Goal: Task Accomplishment & Management: Manage account settings

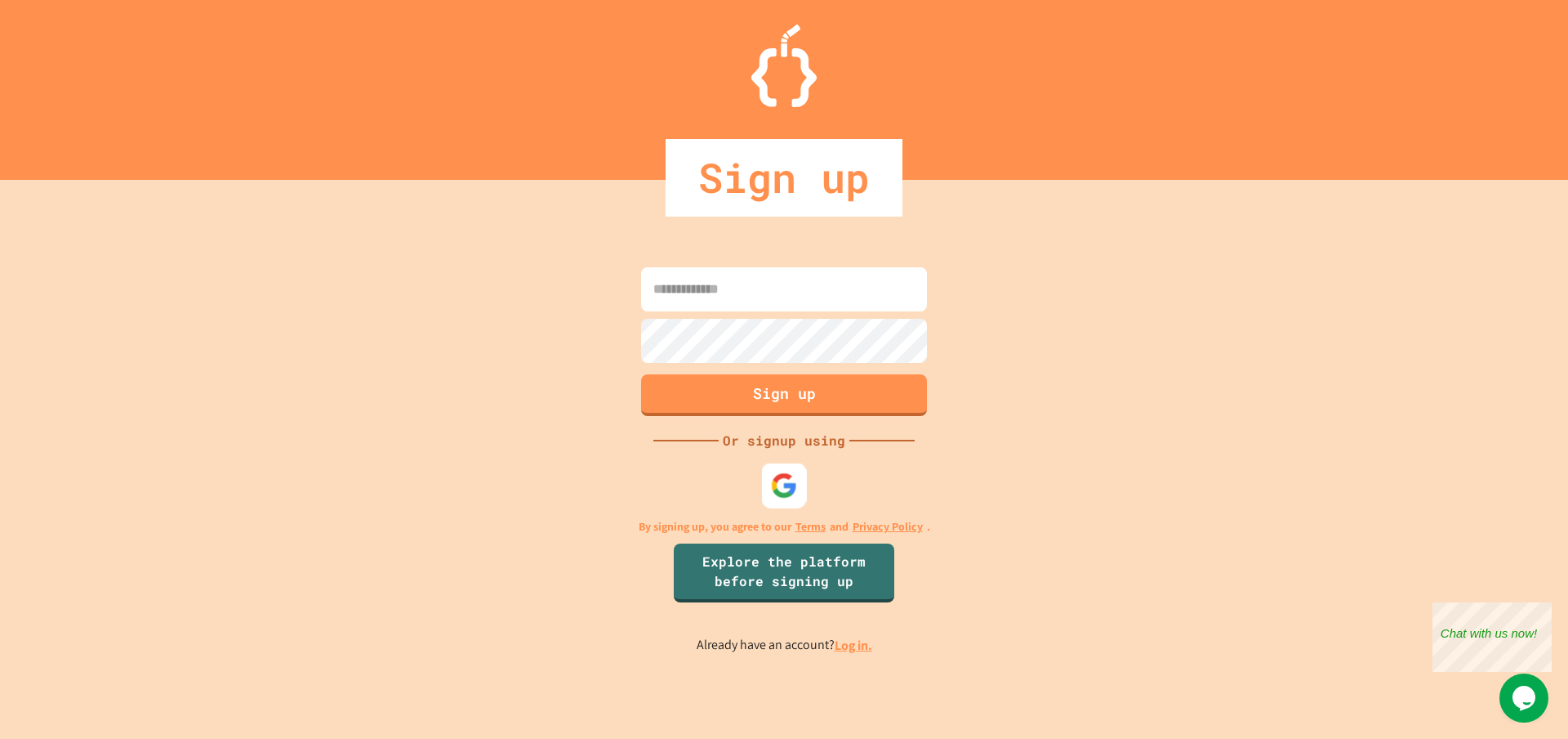
click at [771, 495] on img at bounding box center [784, 485] width 27 height 27
click at [848, 282] on input at bounding box center [784, 289] width 286 height 44
type input "**********"
click at [714, 397] on button "Sign up" at bounding box center [784, 393] width 292 height 42
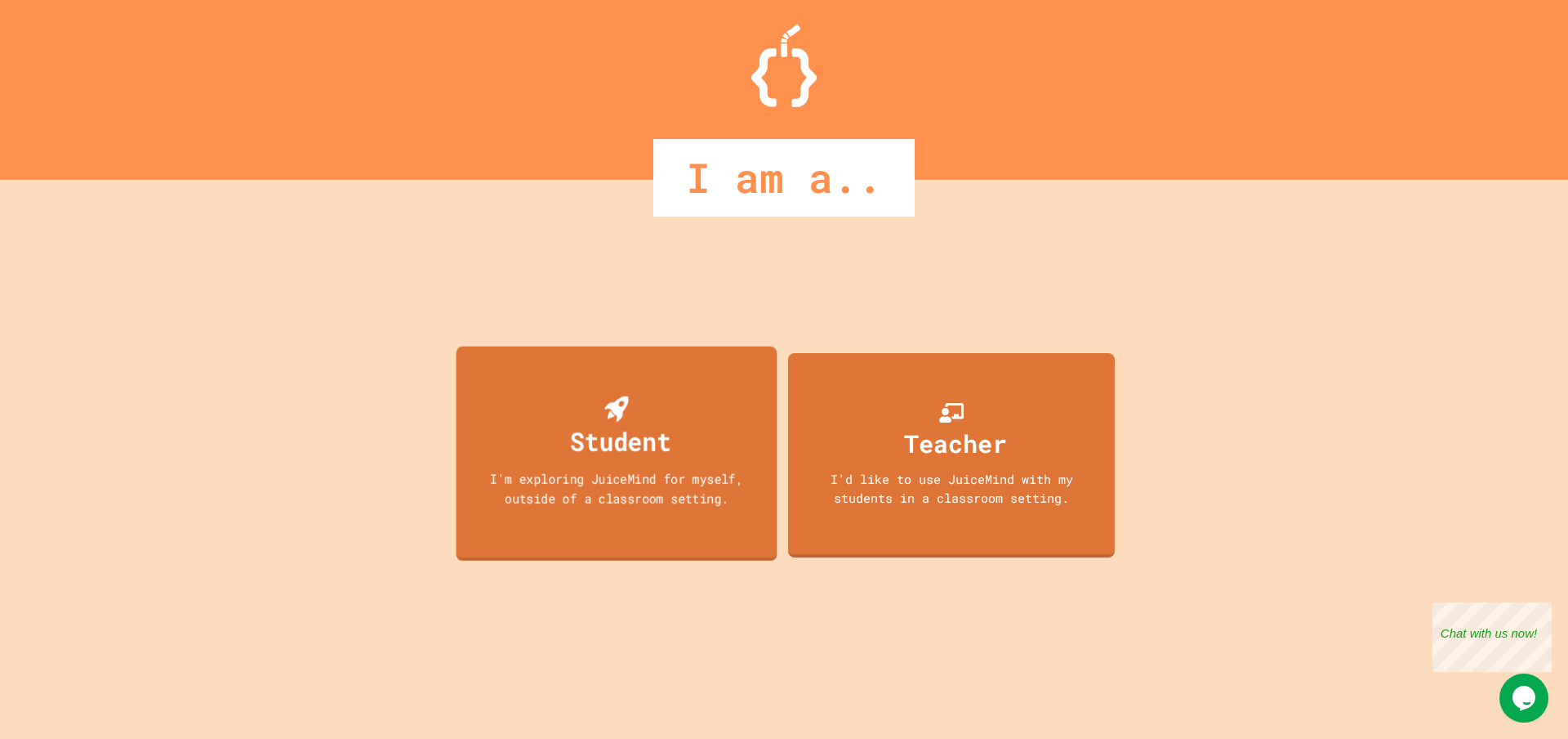
click at [514, 426] on div "Student I'm exploring JuiceMind for myself, outside of a classroom setting." at bounding box center [617, 453] width 321 height 215
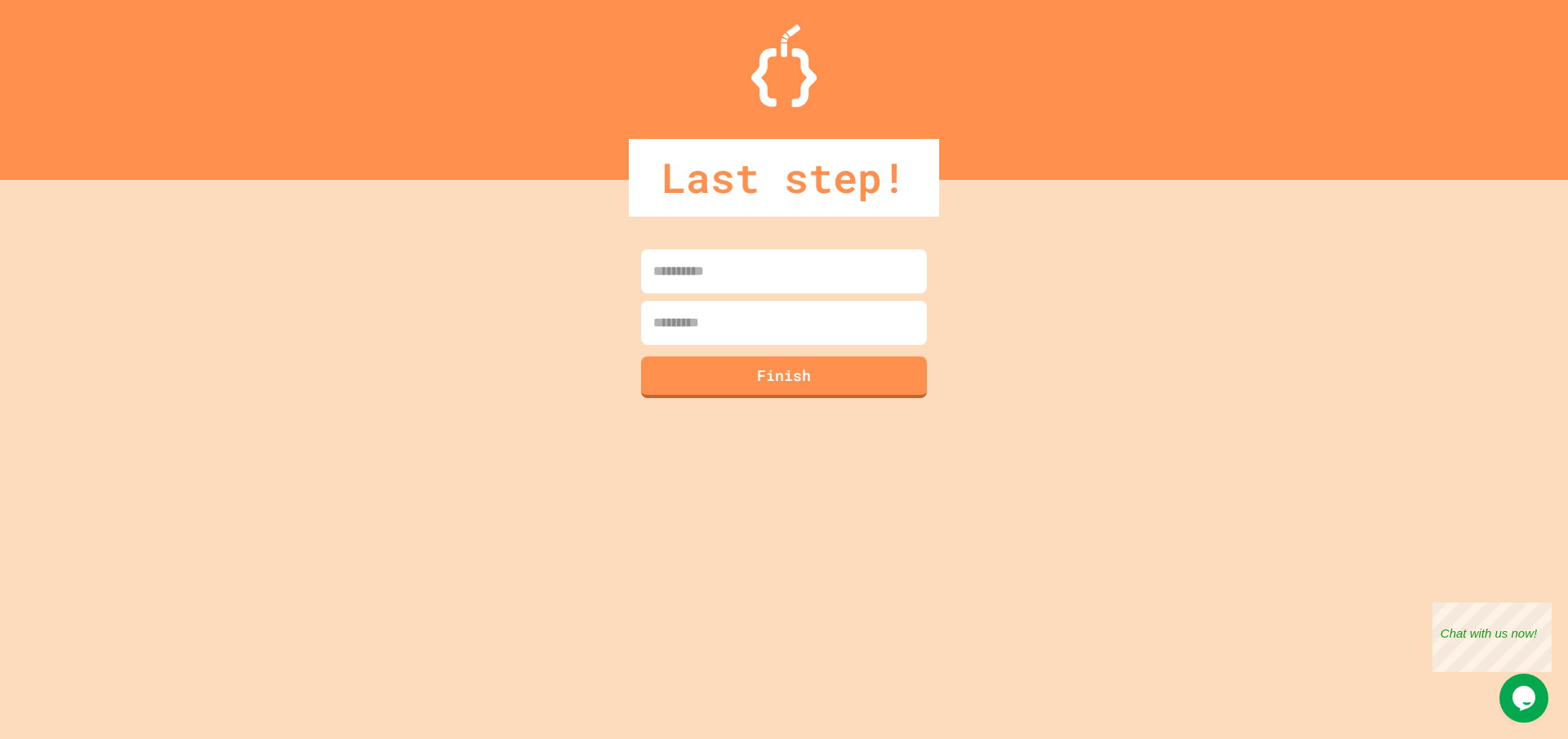
click at [743, 268] on input at bounding box center [784, 271] width 286 height 44
type input "*****"
type input "********"
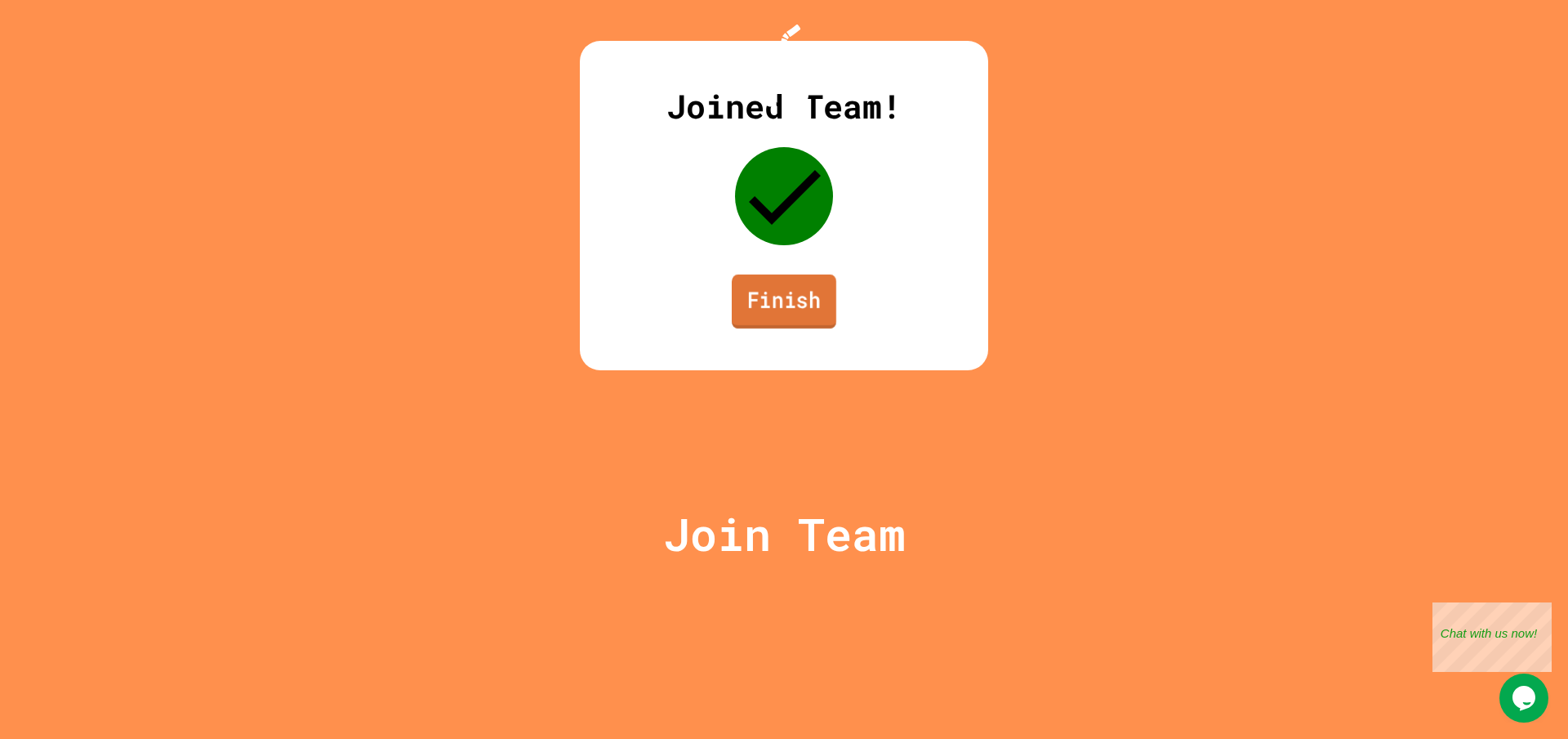
click at [792, 329] on link "Finish" at bounding box center [784, 301] width 104 height 54
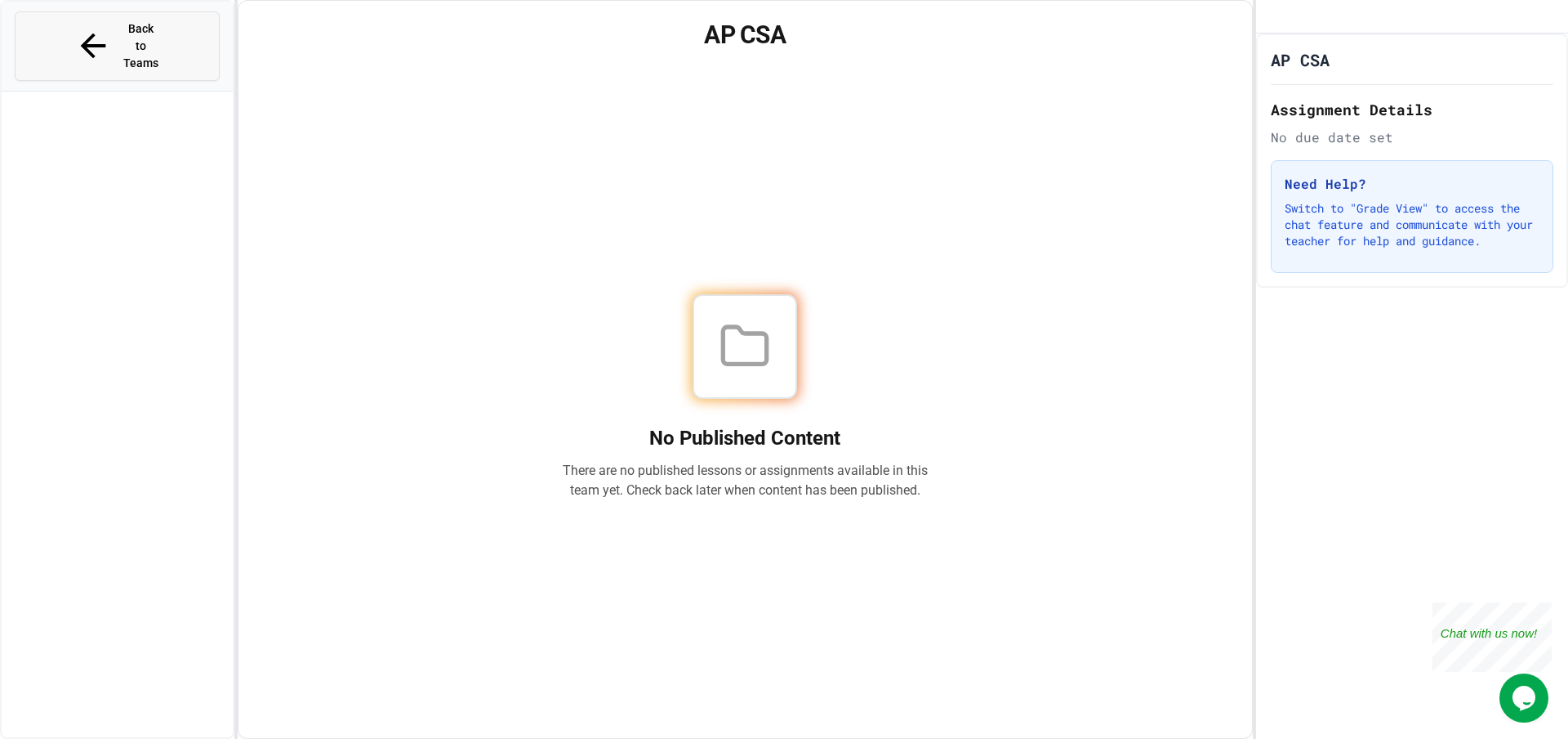
click at [81, 39] on button "Back to Teams" at bounding box center [117, 46] width 205 height 70
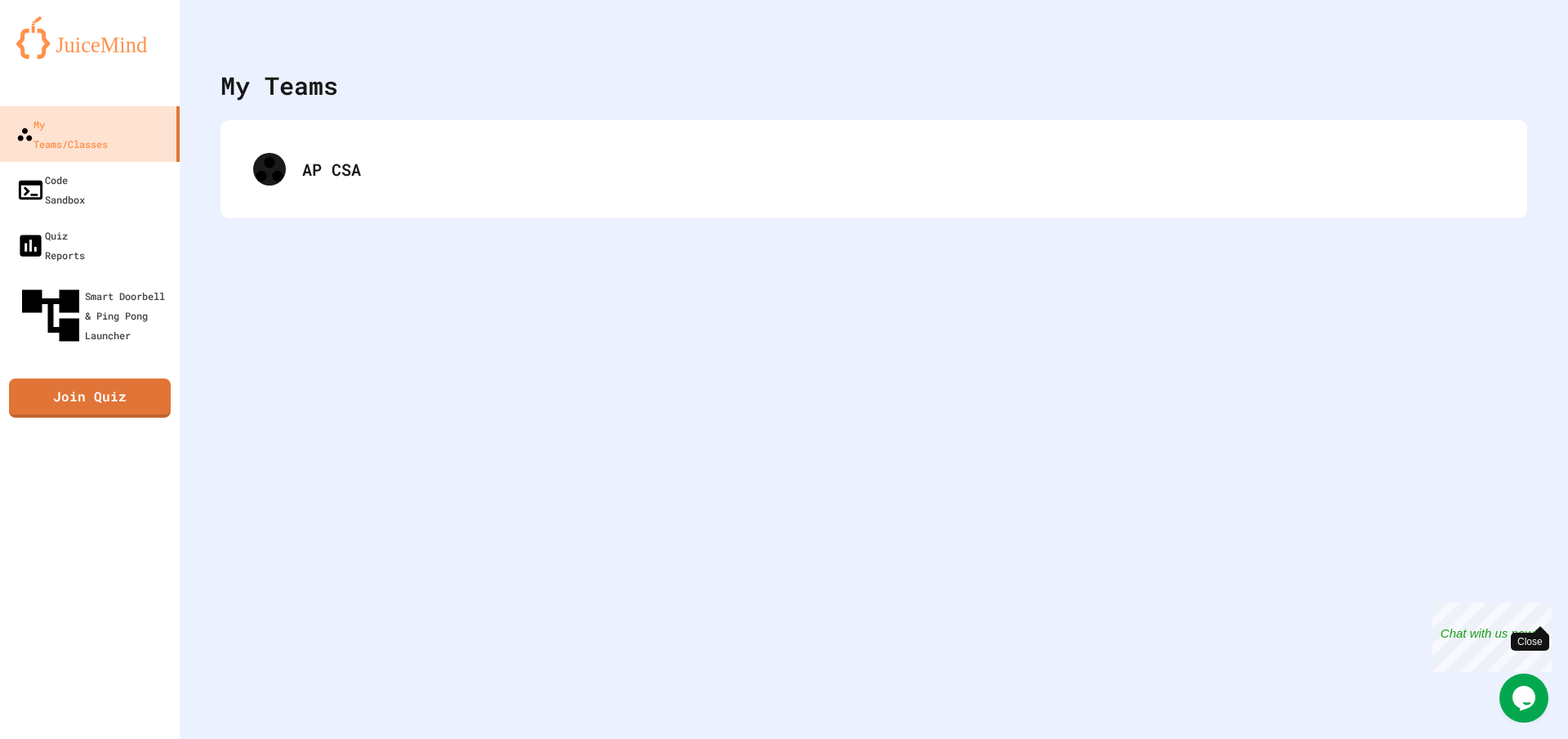
click at [1537, 622] on span "Close" at bounding box center [1540, 626] width 13 height 13
click at [1523, 44] on icon "My Account" at bounding box center [1531, 52] width 17 height 17
click at [1523, 44] on icon "My Account" at bounding box center [1531, 52] width 16 height 16
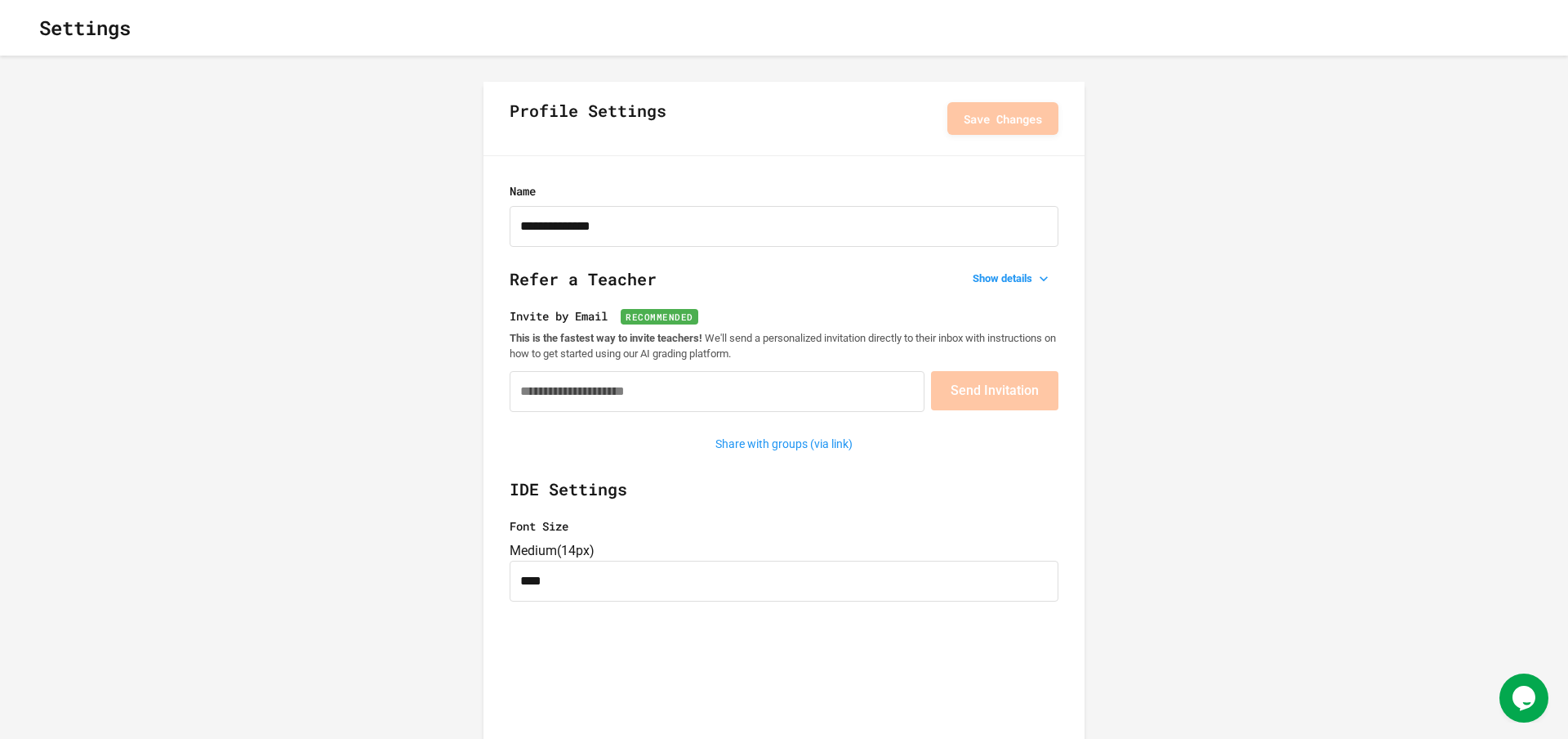
type input "**********"
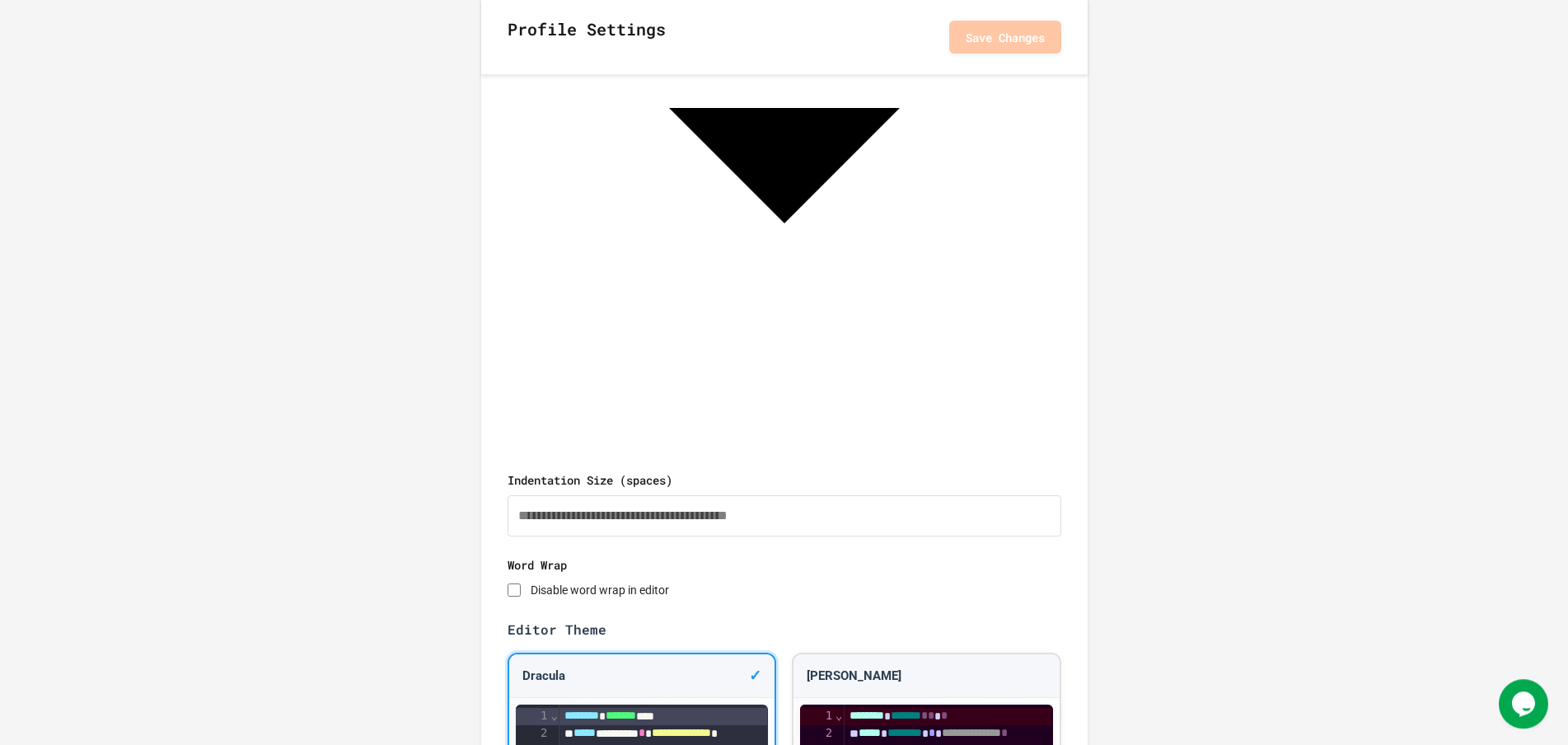
scroll to position [757, 0]
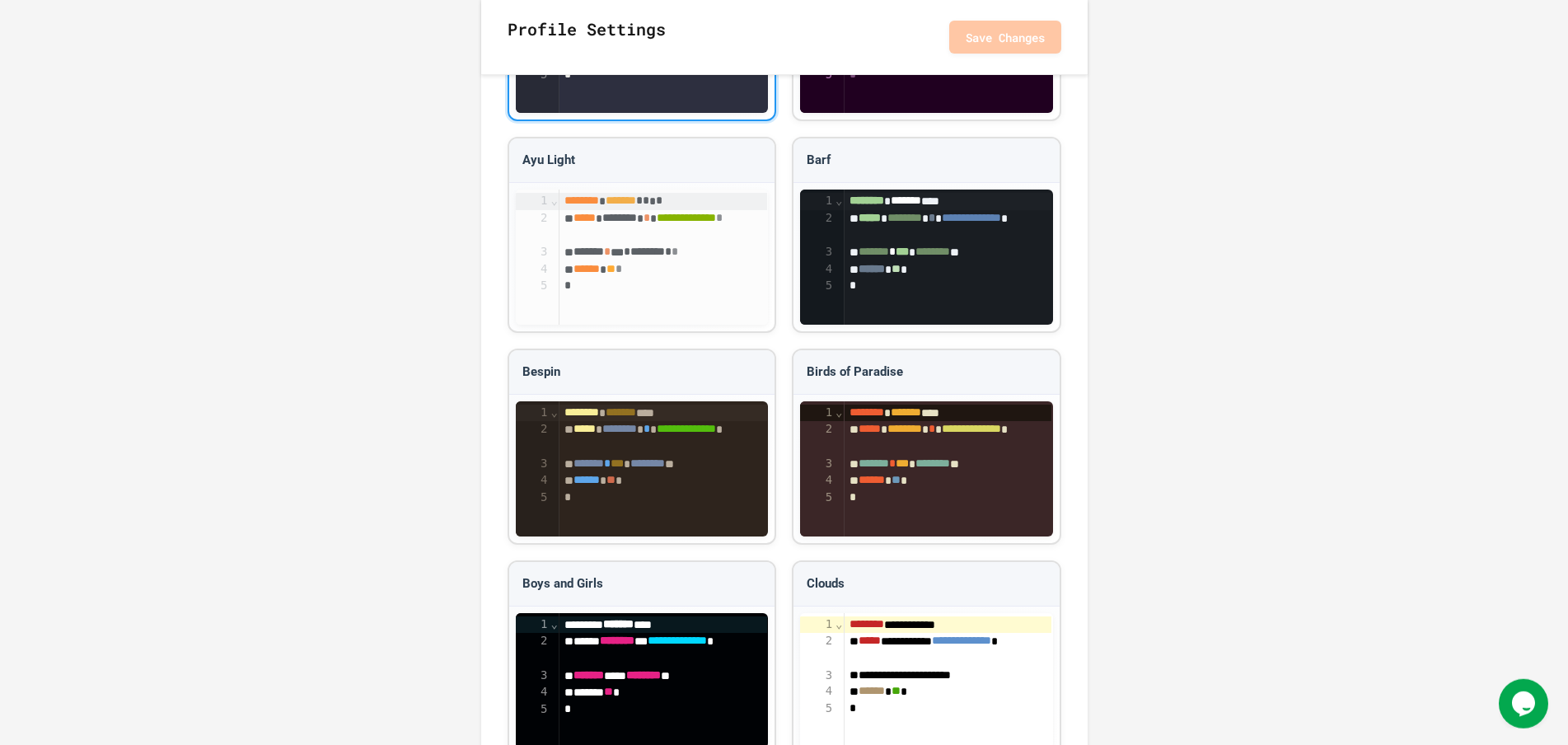
drag, startPoint x: 1313, startPoint y: 517, endPoint x: 1287, endPoint y: 580, distance: 68.2
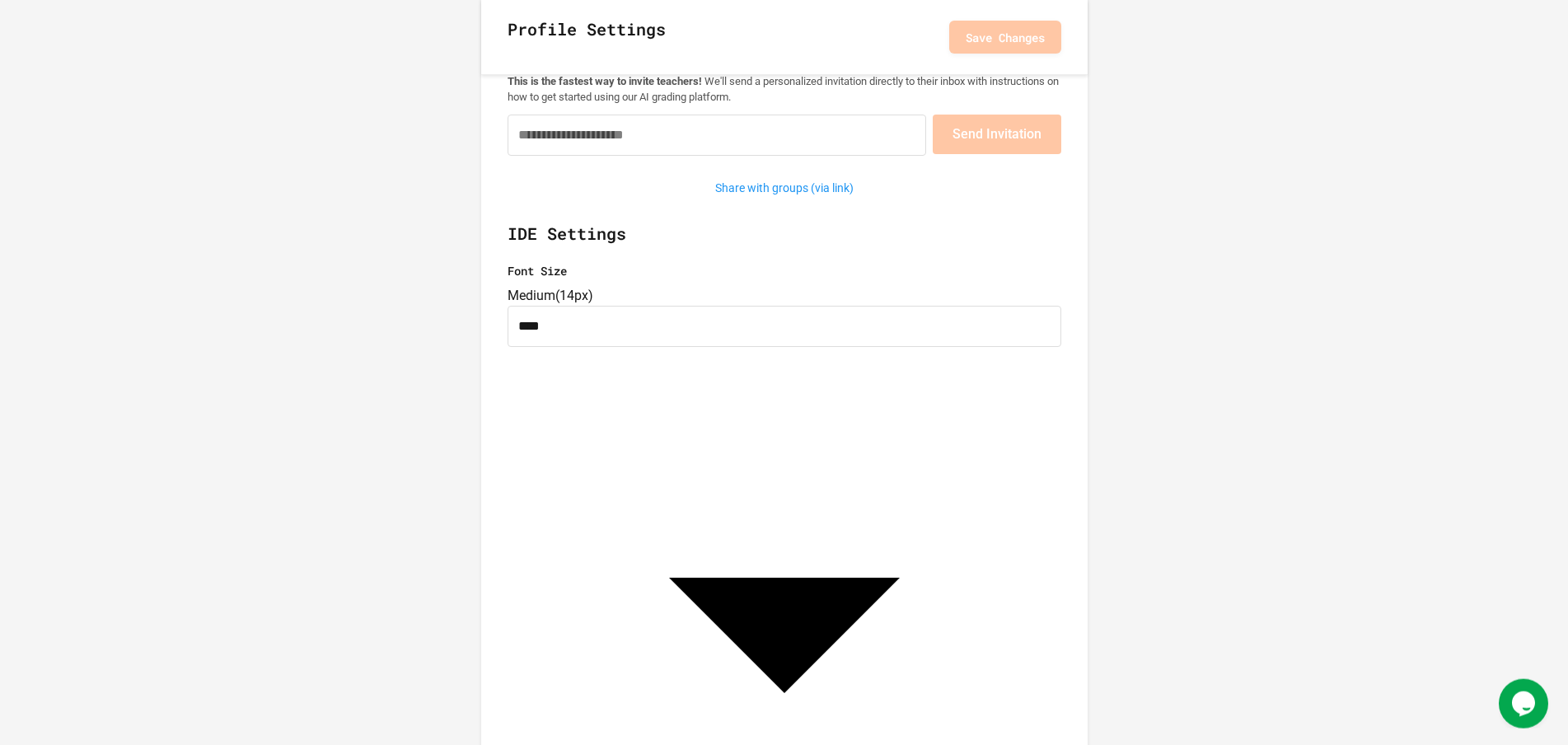
drag, startPoint x: 1270, startPoint y: 579, endPoint x: 1268, endPoint y: 351, distance: 228.0
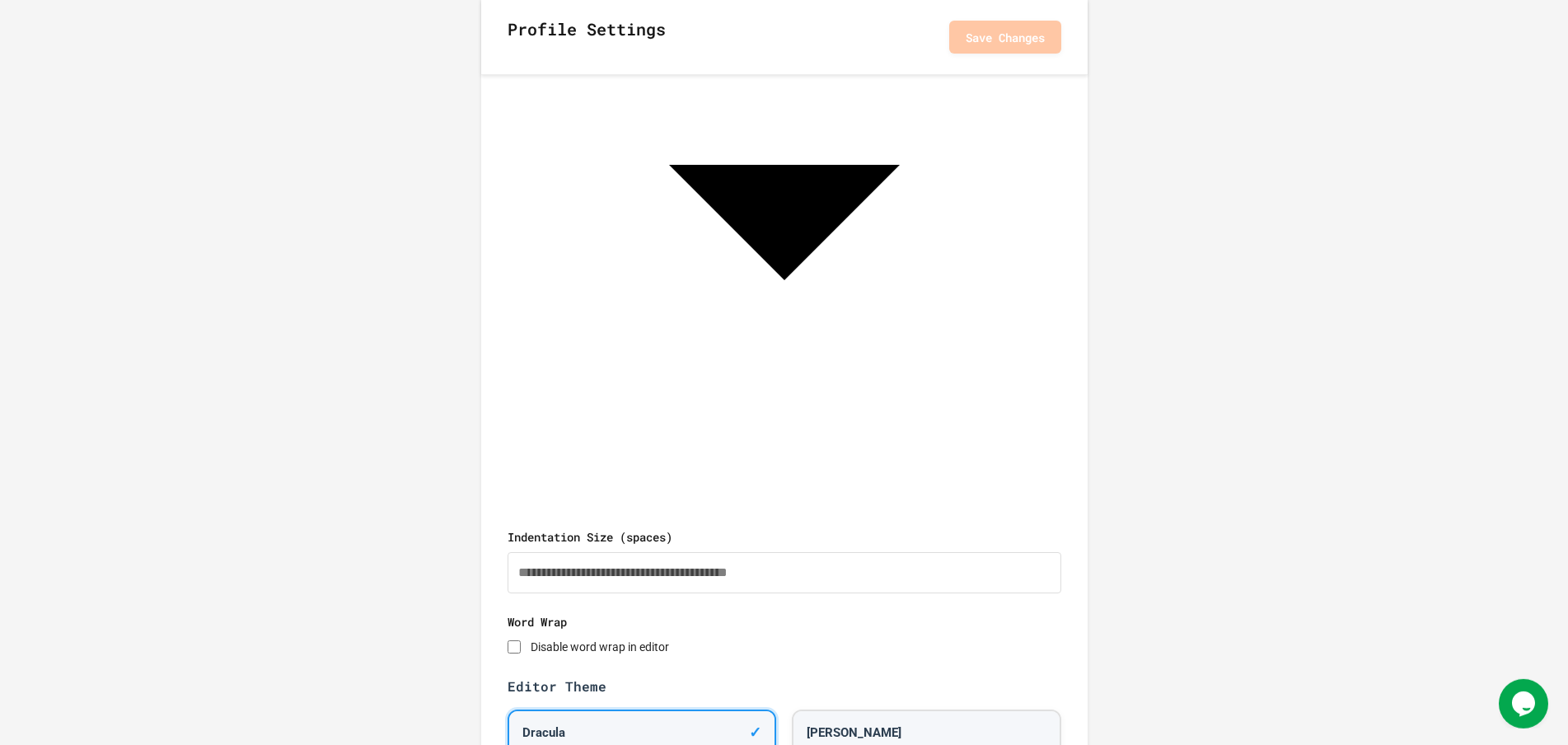
scroll to position [1370, 0]
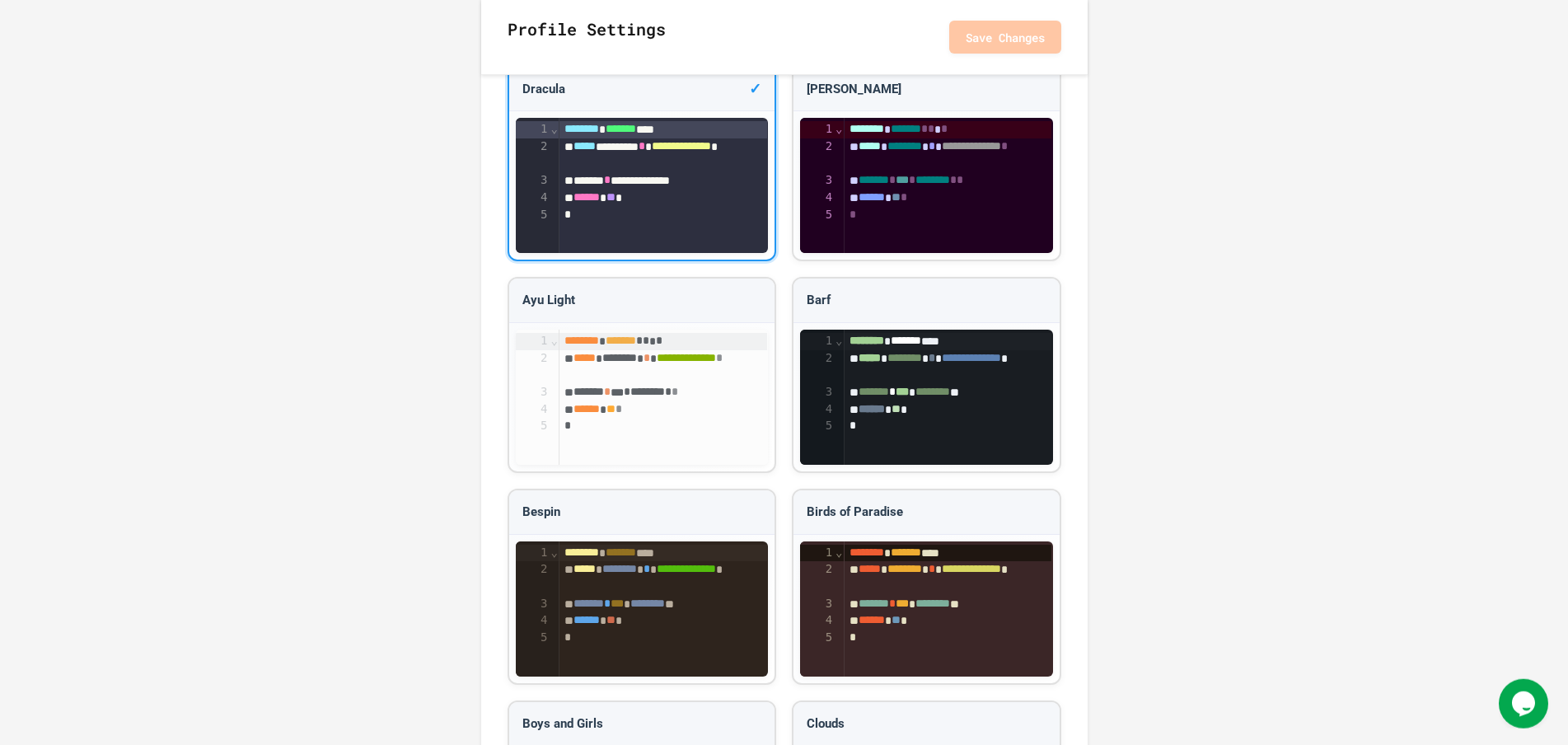
drag, startPoint x: 1267, startPoint y: 346, endPoint x: 1241, endPoint y: 528, distance: 183.8
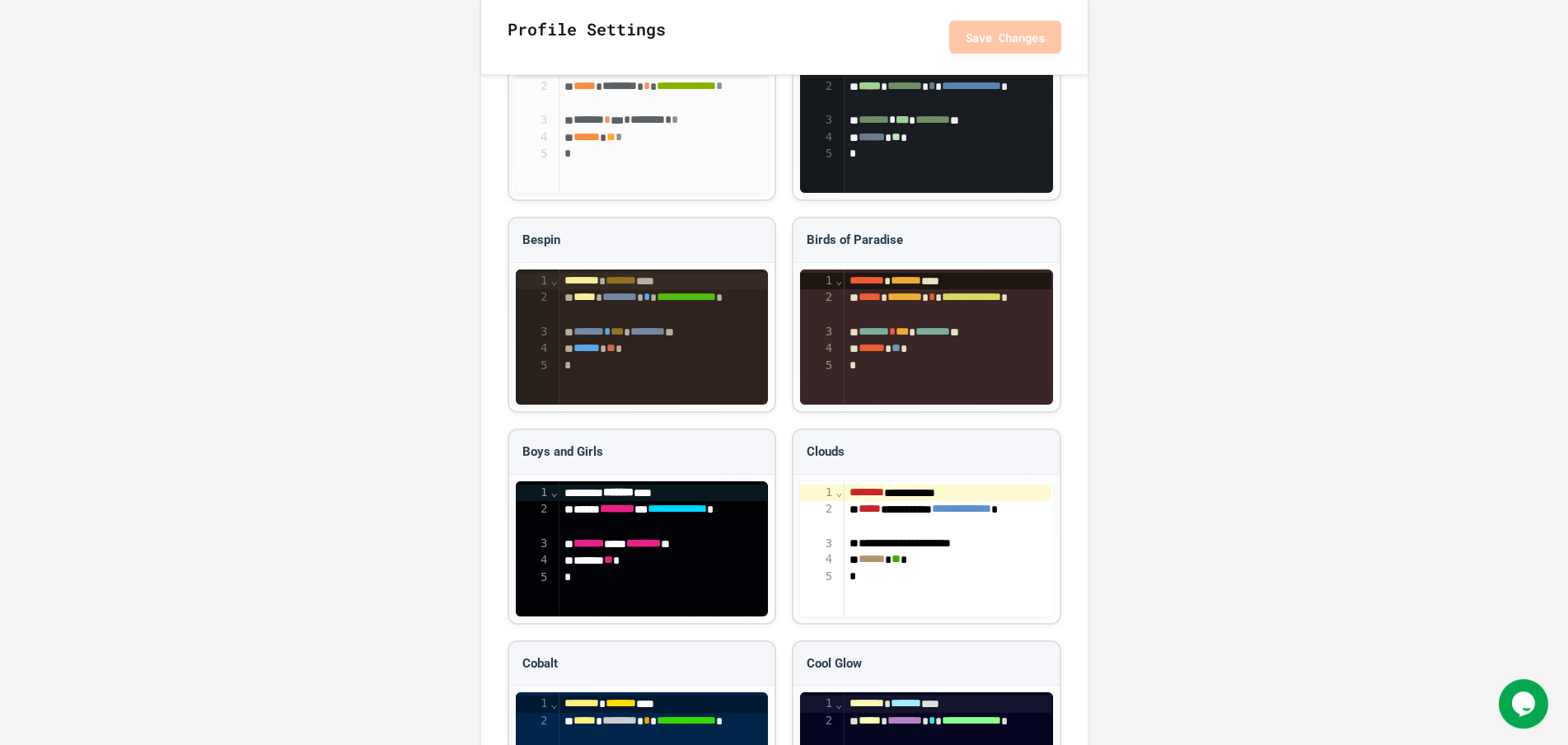
scroll to position [645, 0]
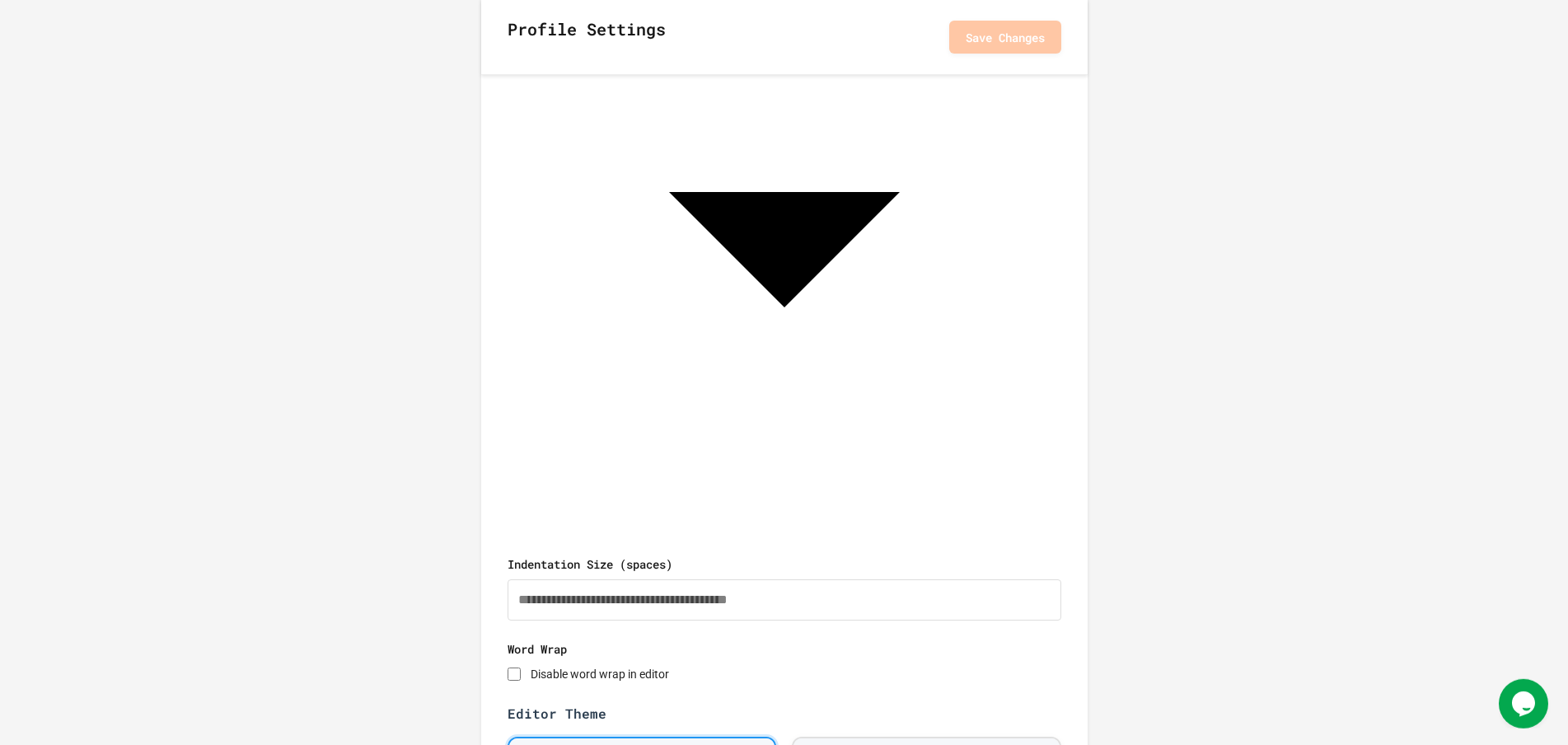
drag, startPoint x: 1179, startPoint y: 475, endPoint x: 1134, endPoint y: 159, distance: 319.2
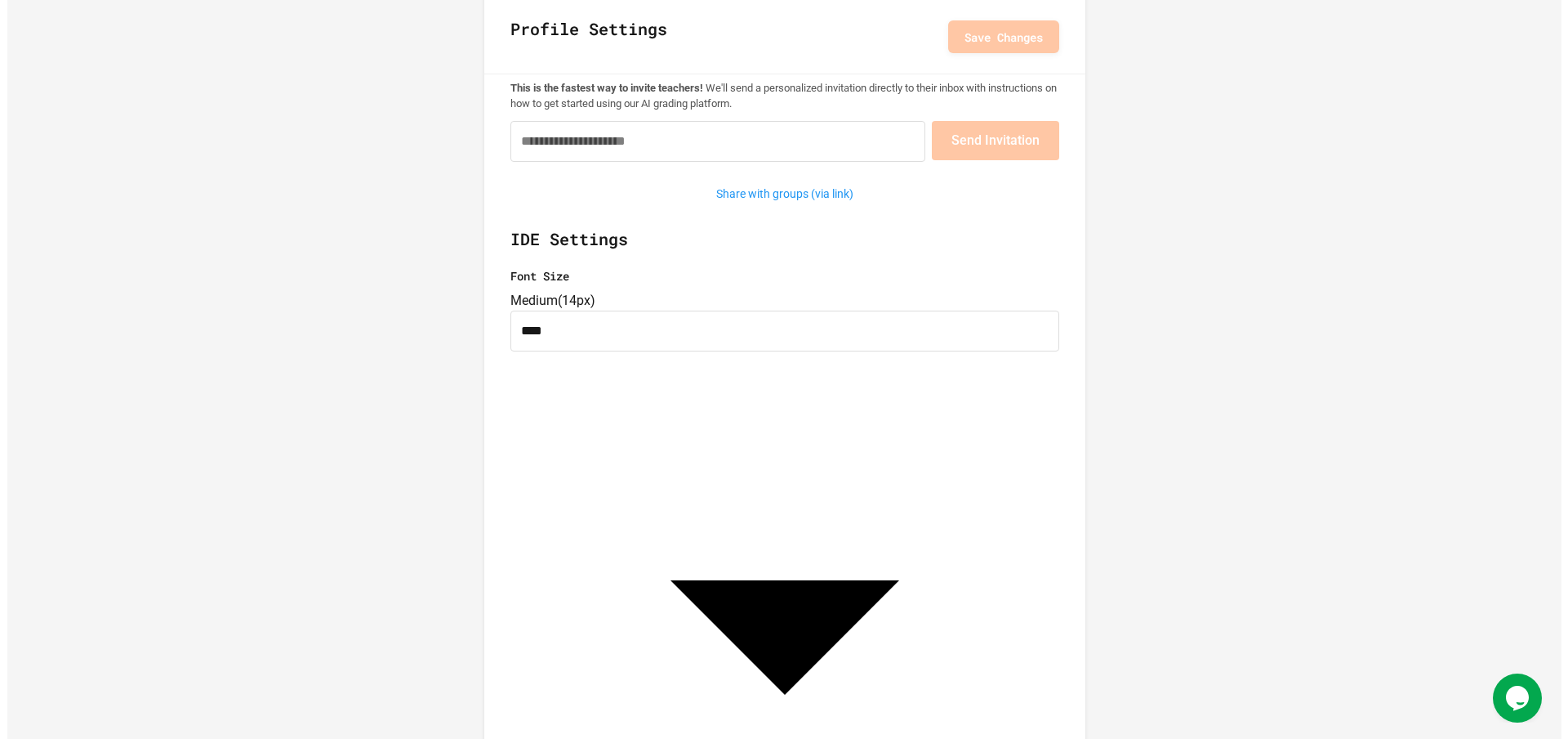
scroll to position [0, 0]
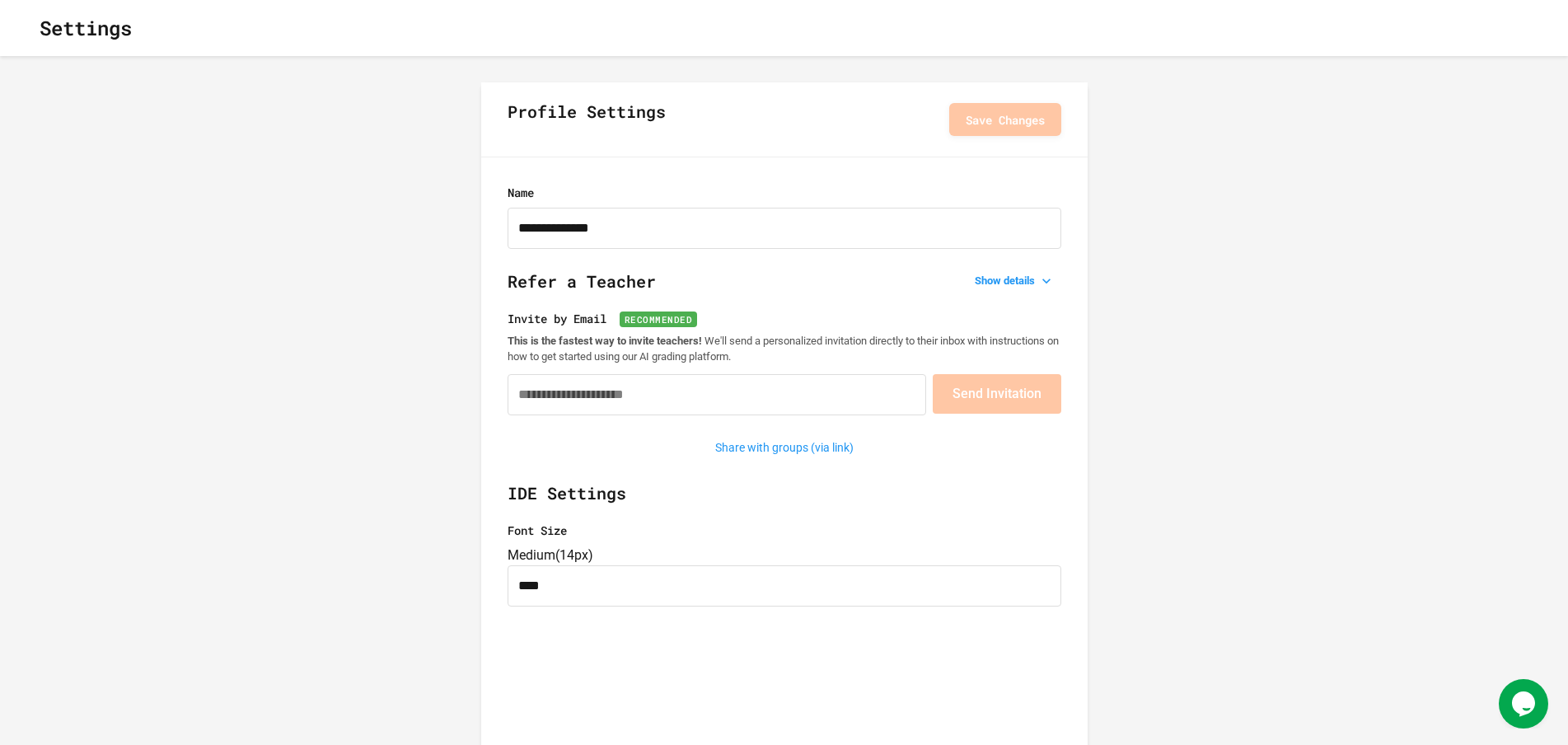
click at [41, 54] on div "Settings" at bounding box center [784, 28] width 1568 height 56
click at [27, 28] on icon "button" at bounding box center [27, 28] width 0 height 0
